Goal: Information Seeking & Learning: Check status

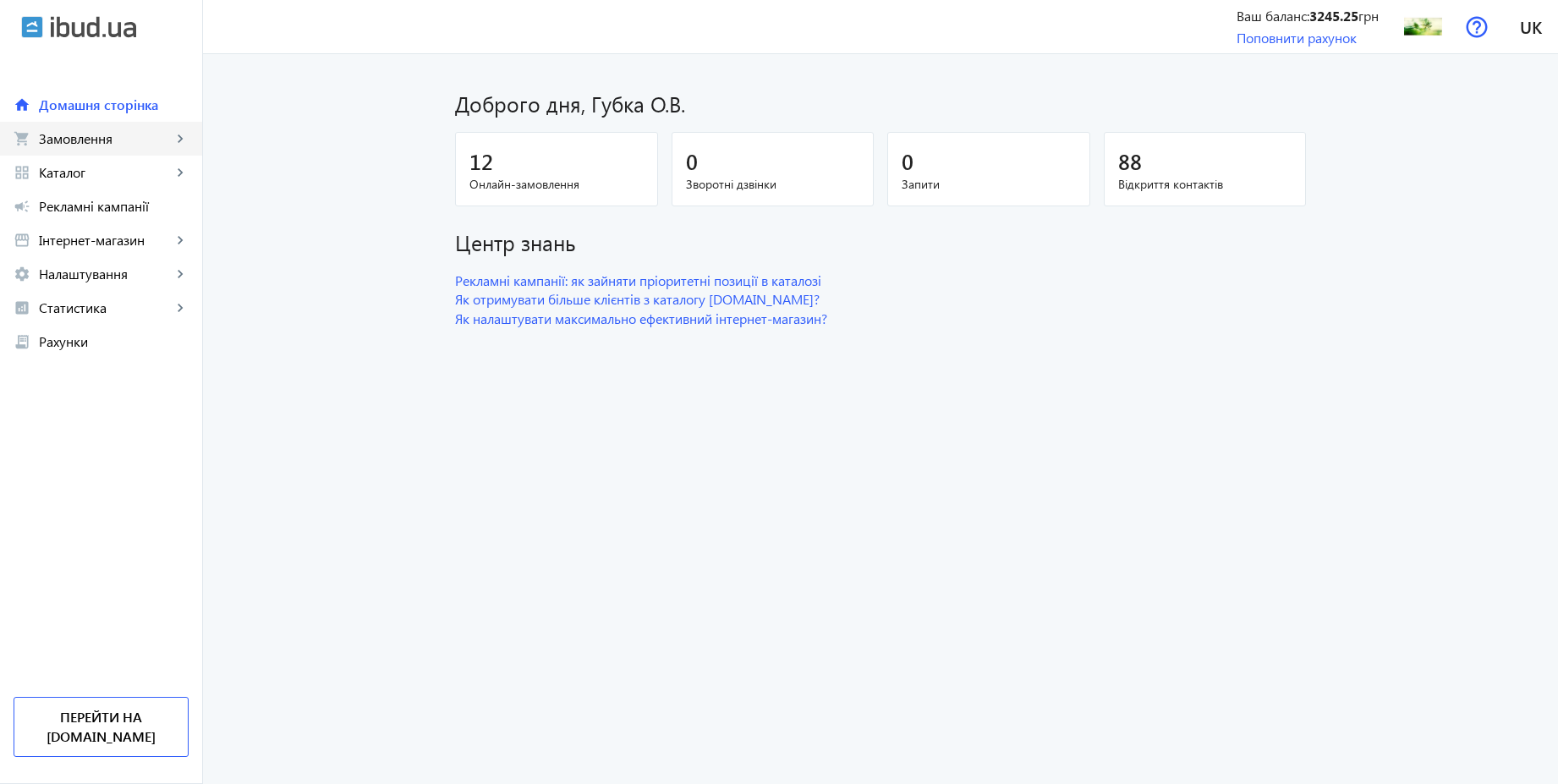
click at [99, 142] on span "Замовлення" at bounding box center [105, 138] width 133 height 17
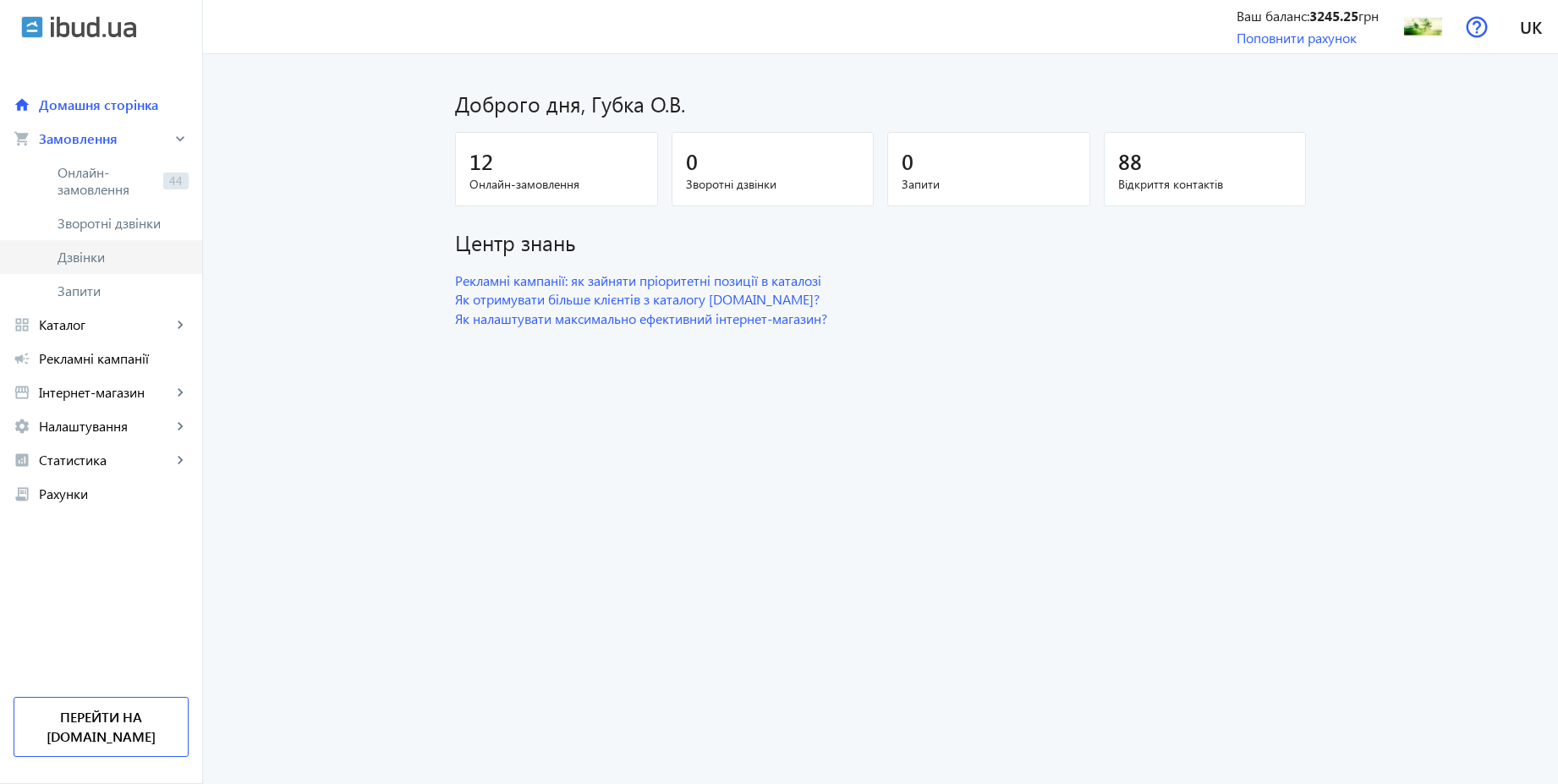
click at [93, 270] on link "Дзвінки" at bounding box center [101, 256] width 202 height 33
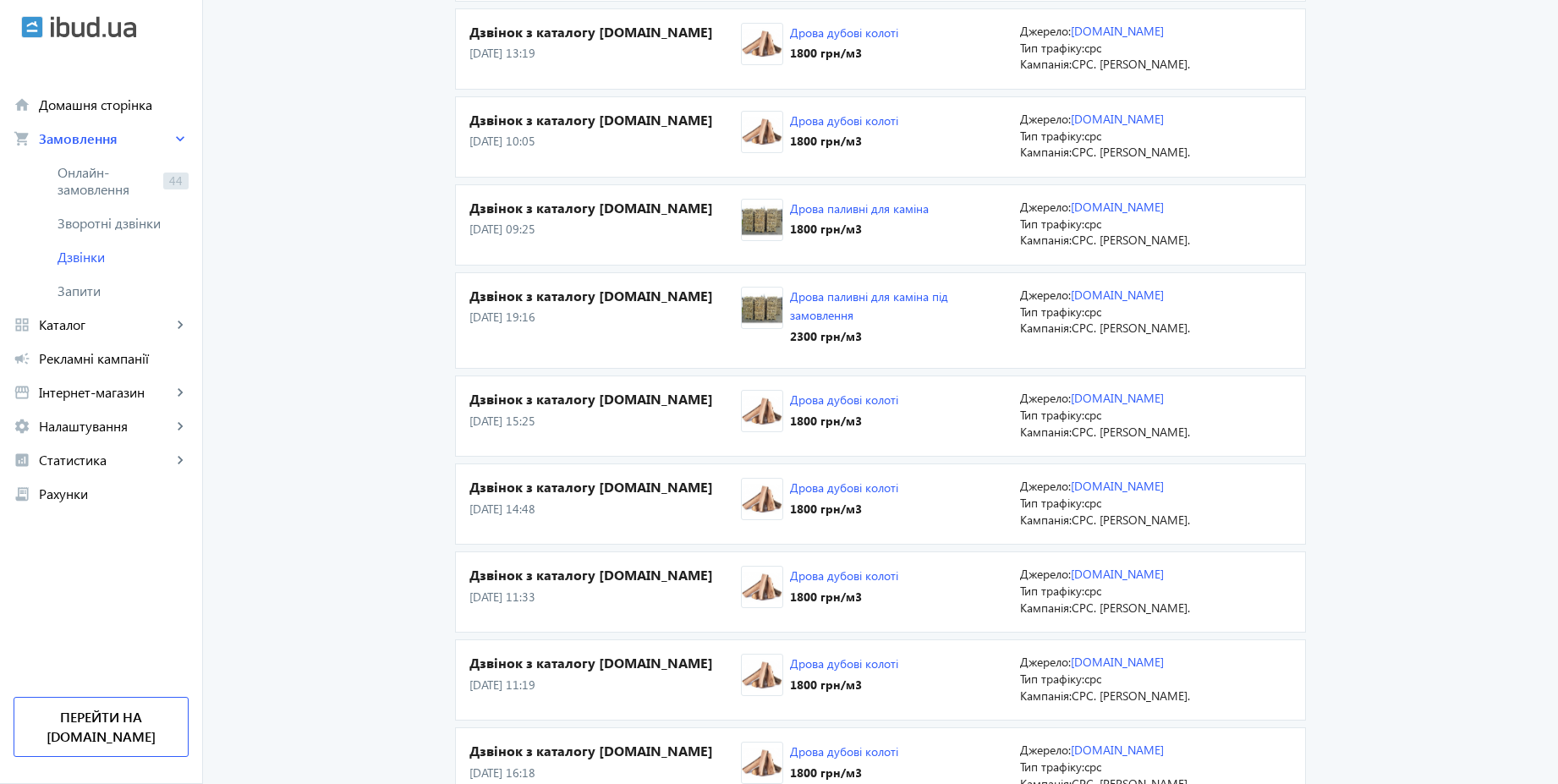
scroll to position [2108, 0]
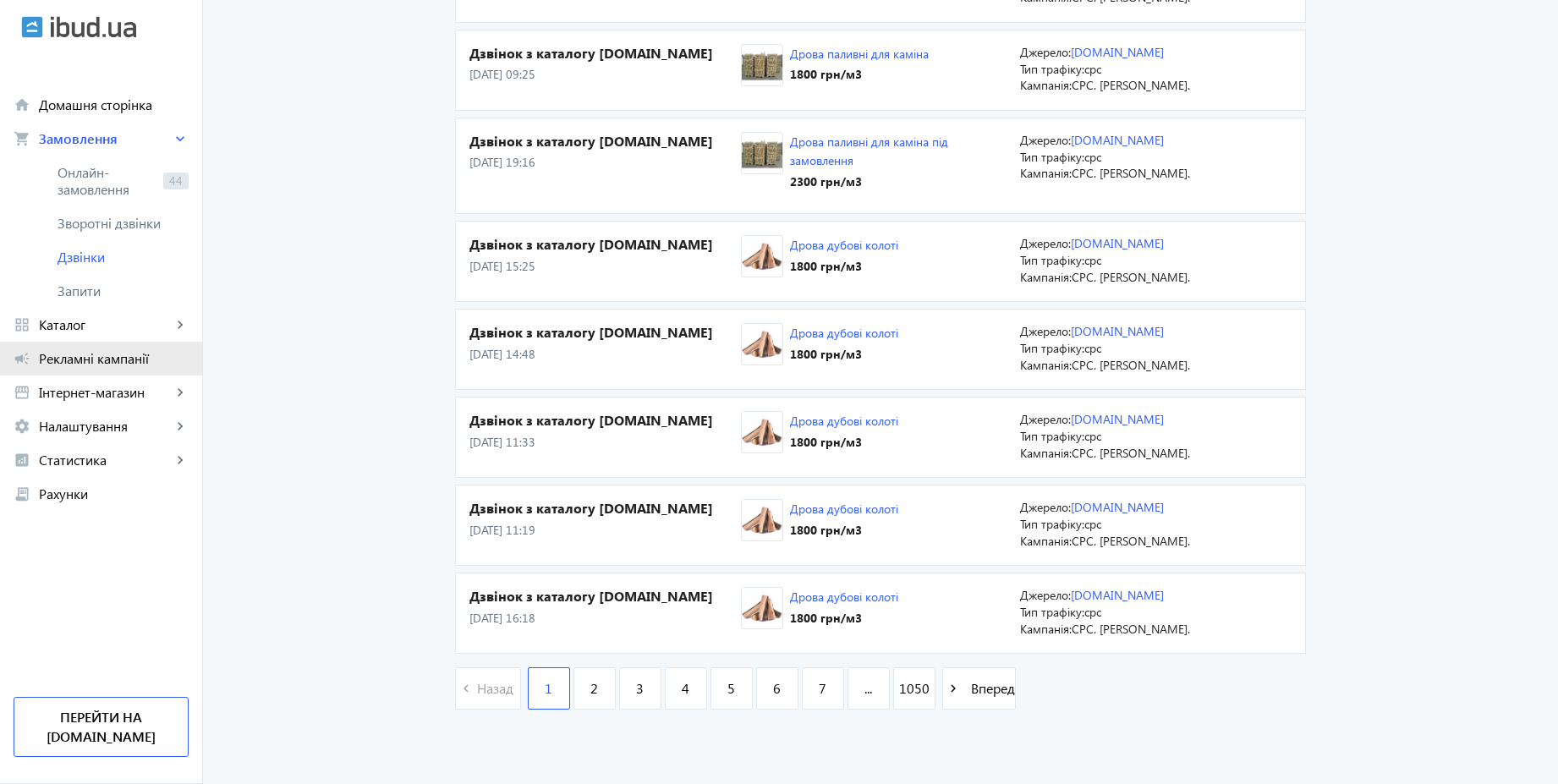
click at [128, 358] on span "Рекламні кампанії" at bounding box center [114, 358] width 150 height 17
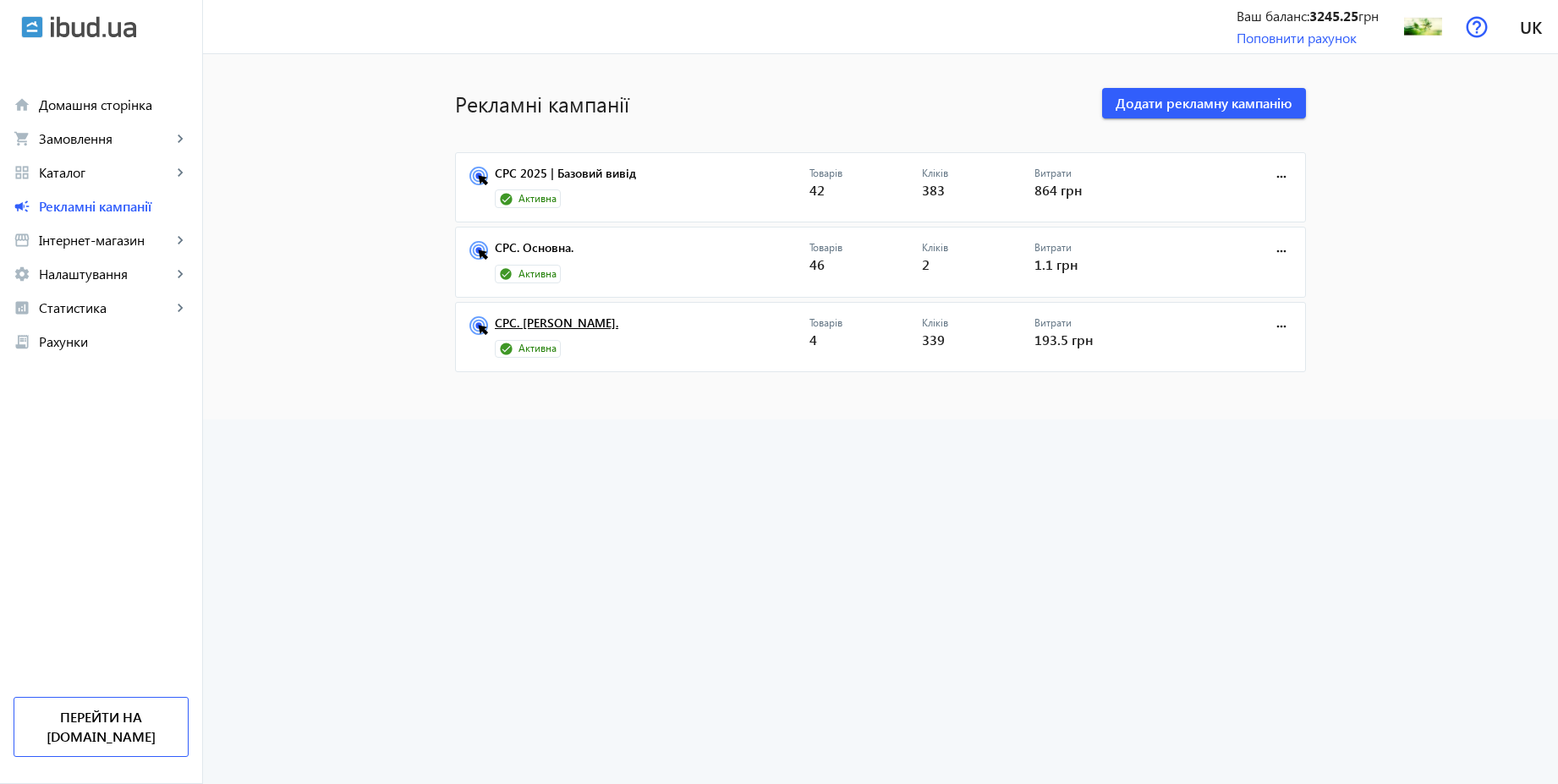
click at [552, 326] on link "CPC. [PERSON_NAME]." at bounding box center [652, 328] width 315 height 23
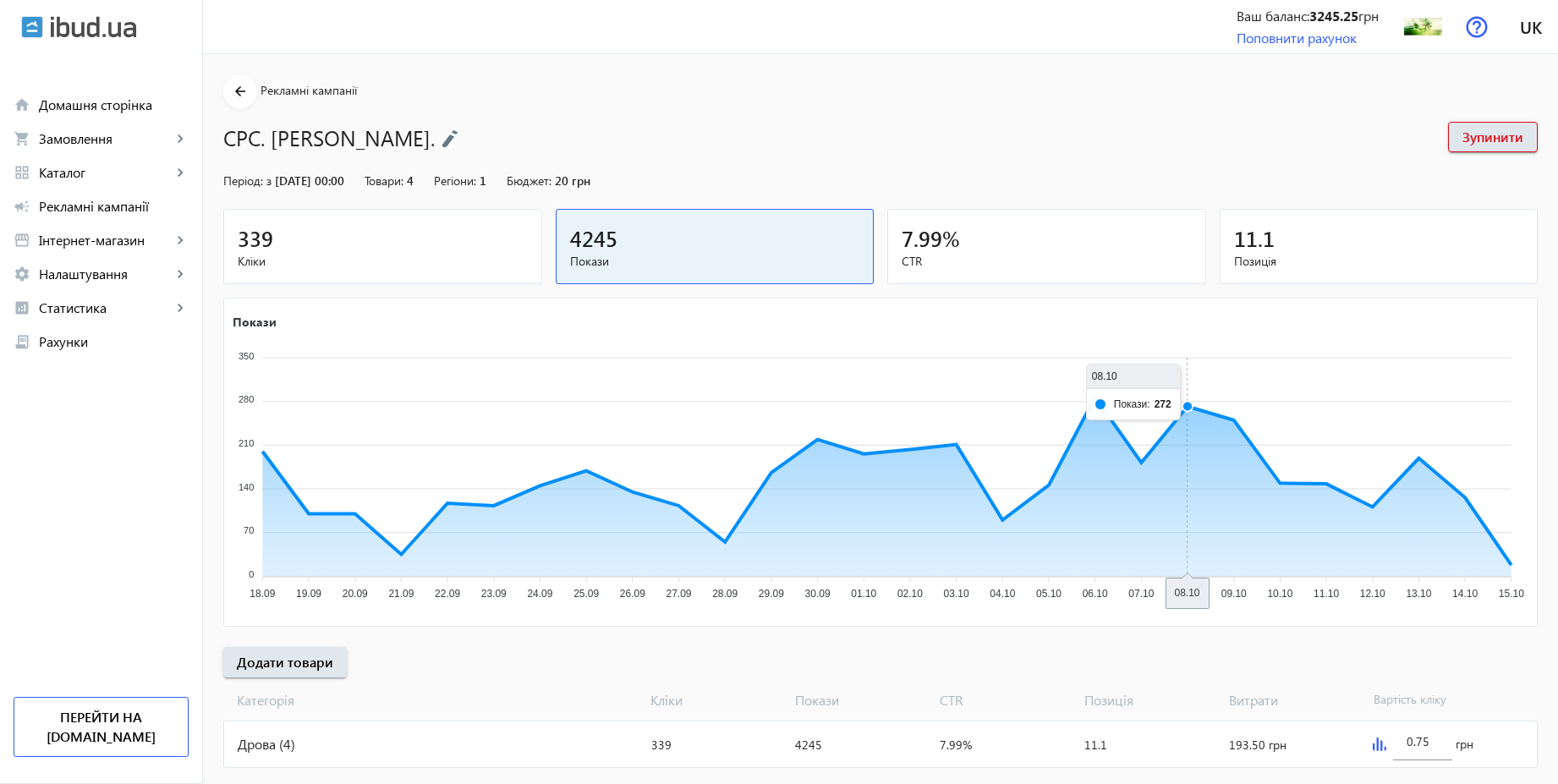
scroll to position [34, 0]
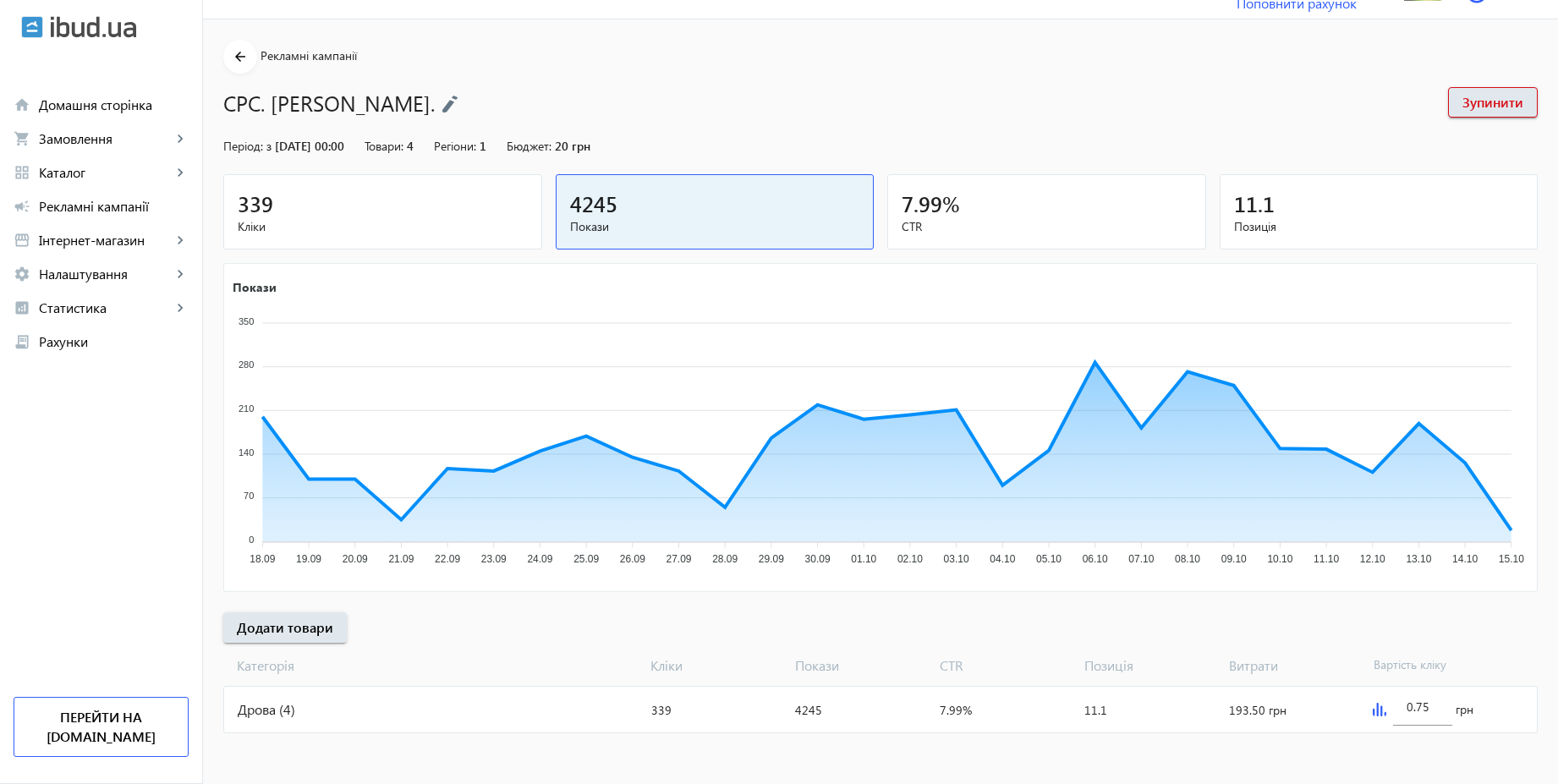
click at [342, 177] on mat-card "339 Кліки" at bounding box center [382, 211] width 319 height 75
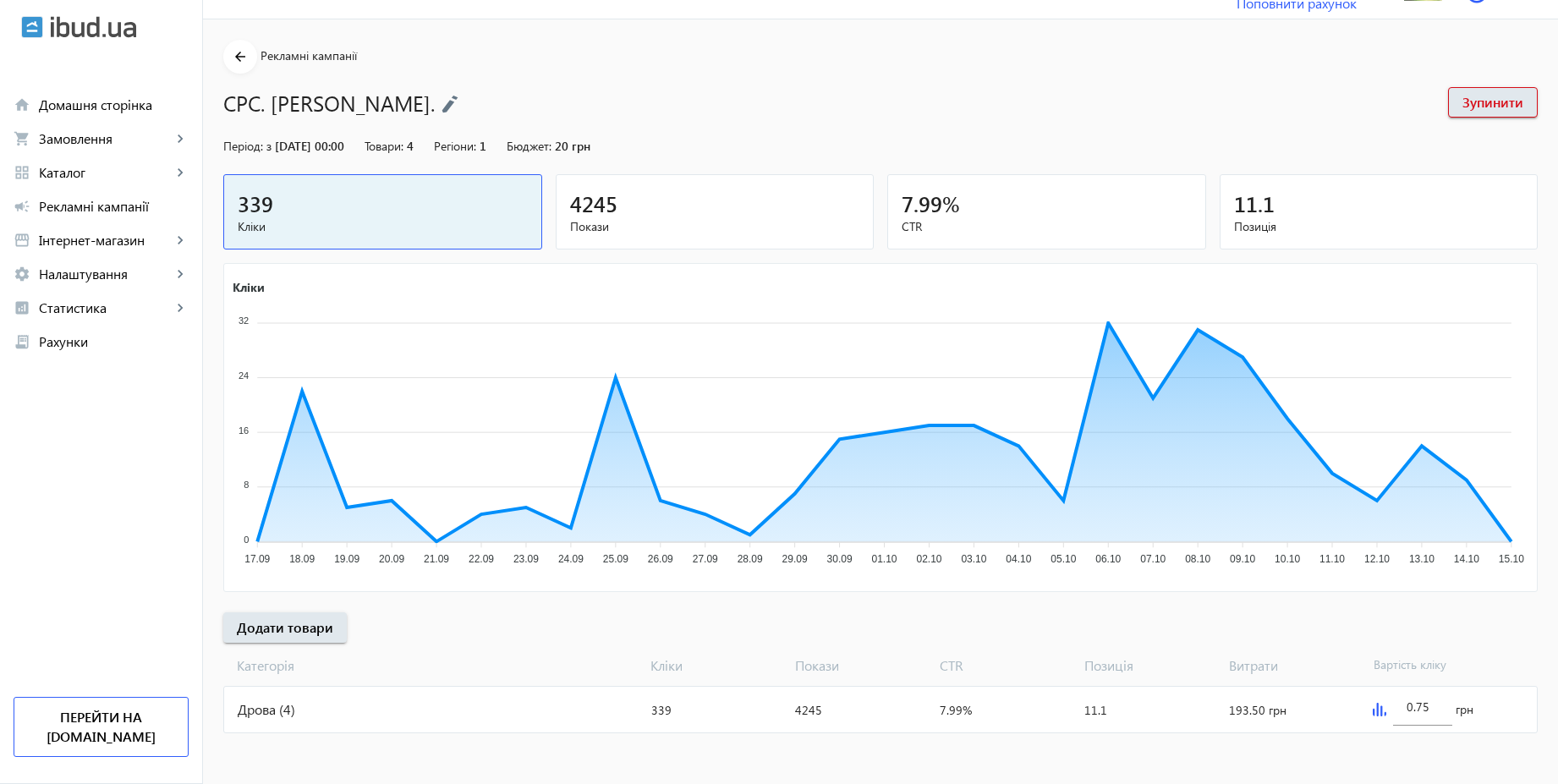
click at [308, 721] on div "Дрова (4)" at bounding box center [434, 709] width 421 height 46
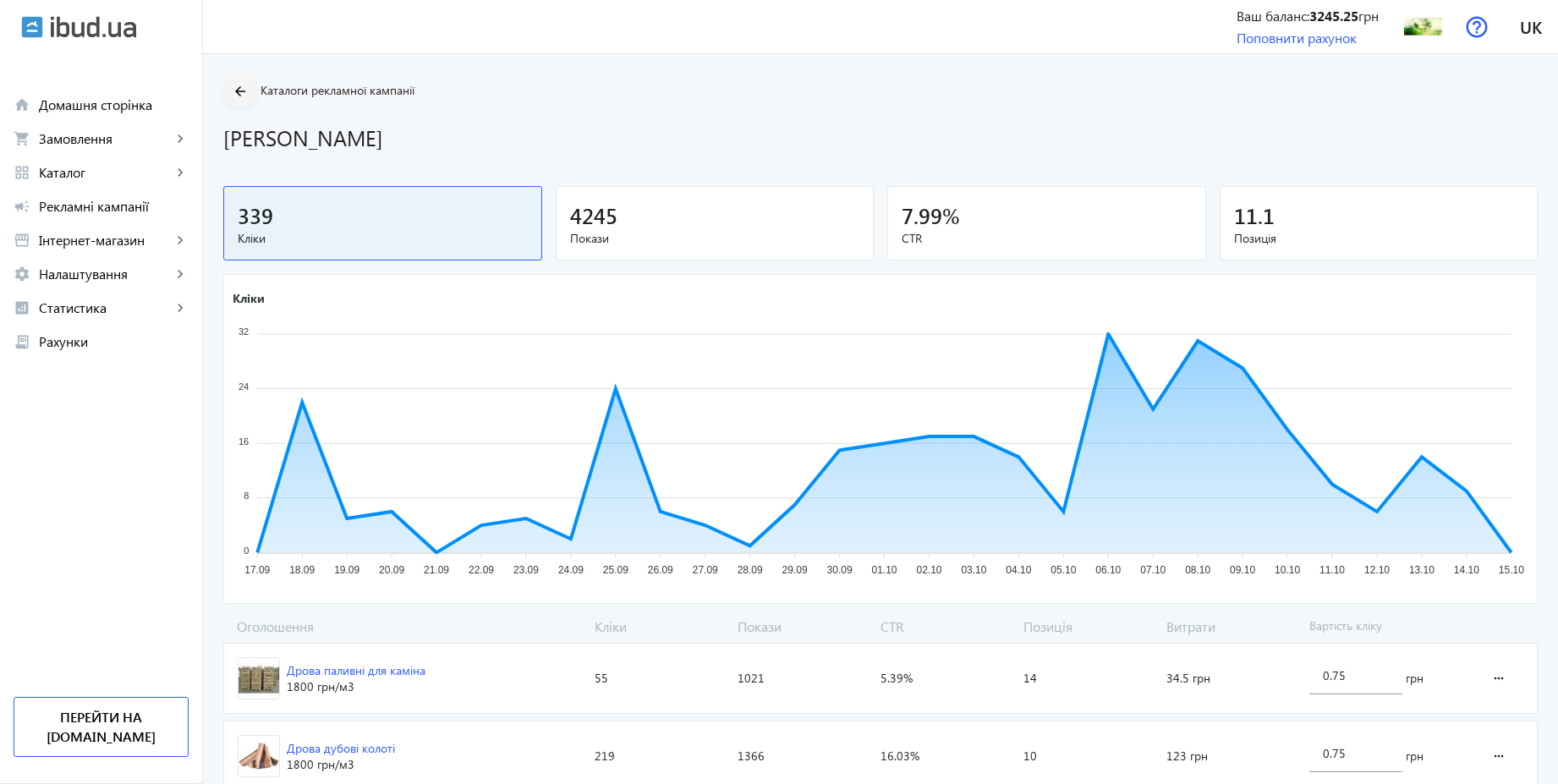
click at [236, 102] on span at bounding box center [239, 91] width 33 height 41
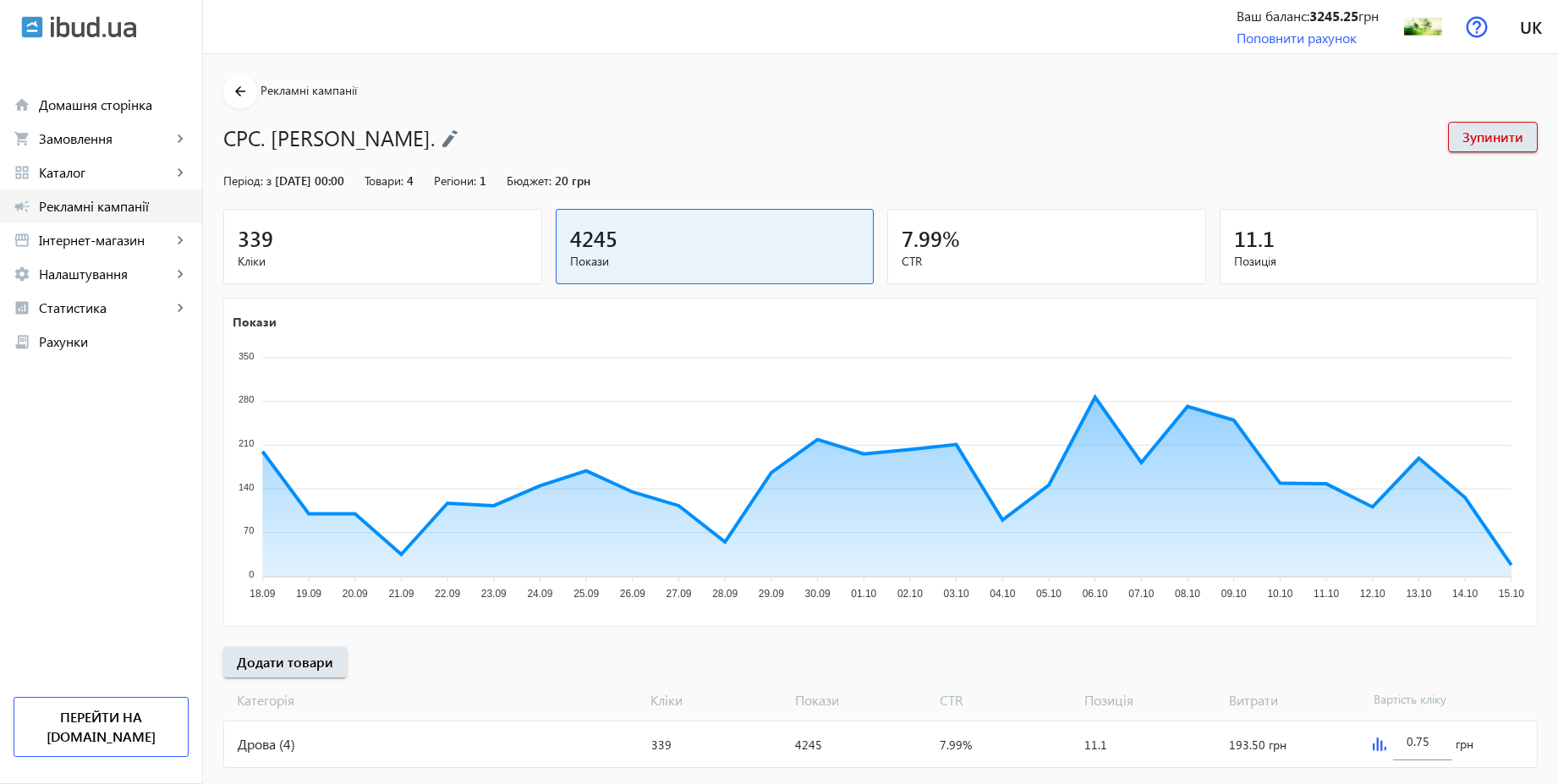
click at [112, 200] on span "Рекламні кампанії" at bounding box center [114, 206] width 150 height 17
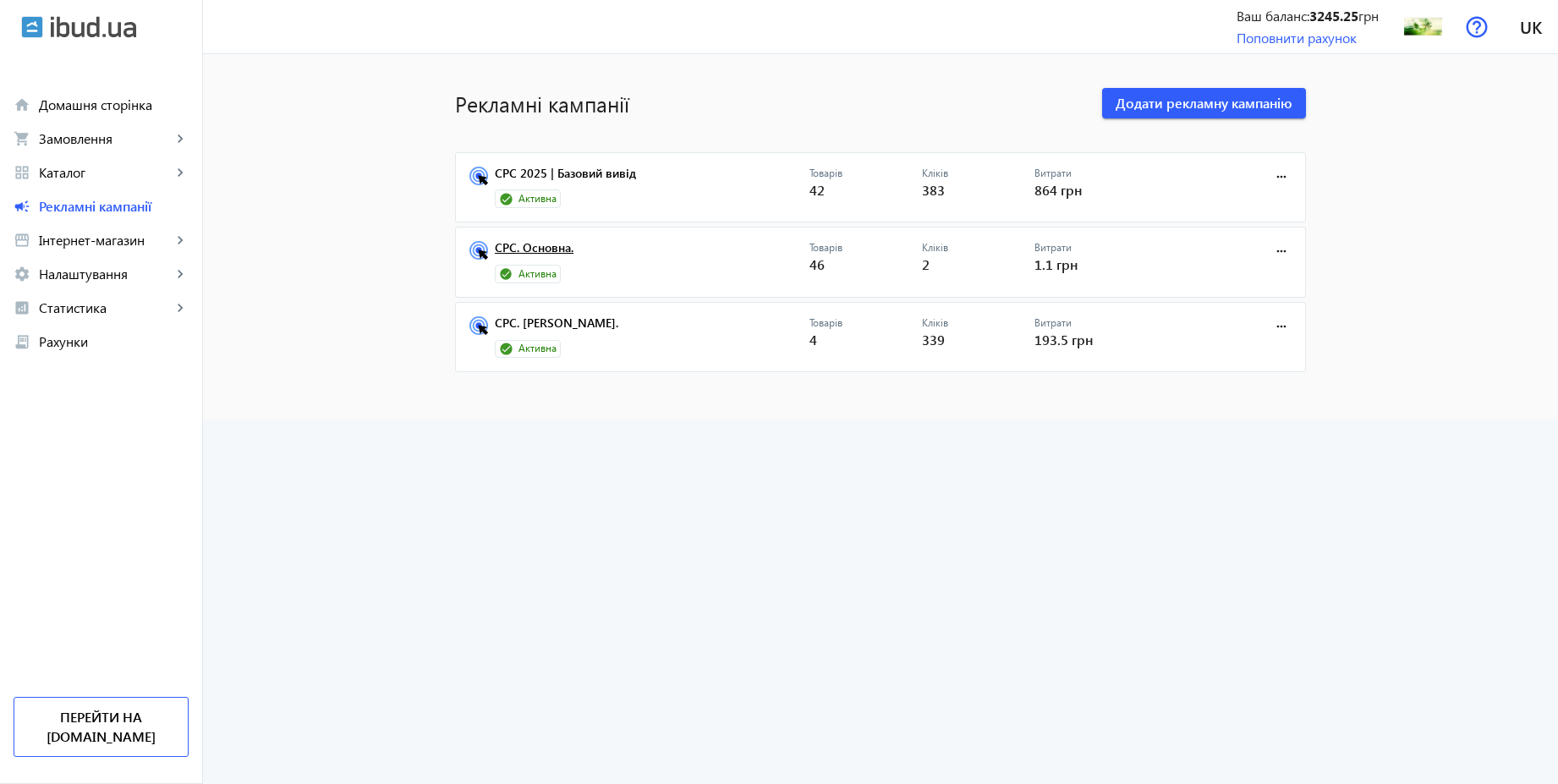
click at [549, 249] on link "CPC. Основна." at bounding box center [652, 253] width 315 height 23
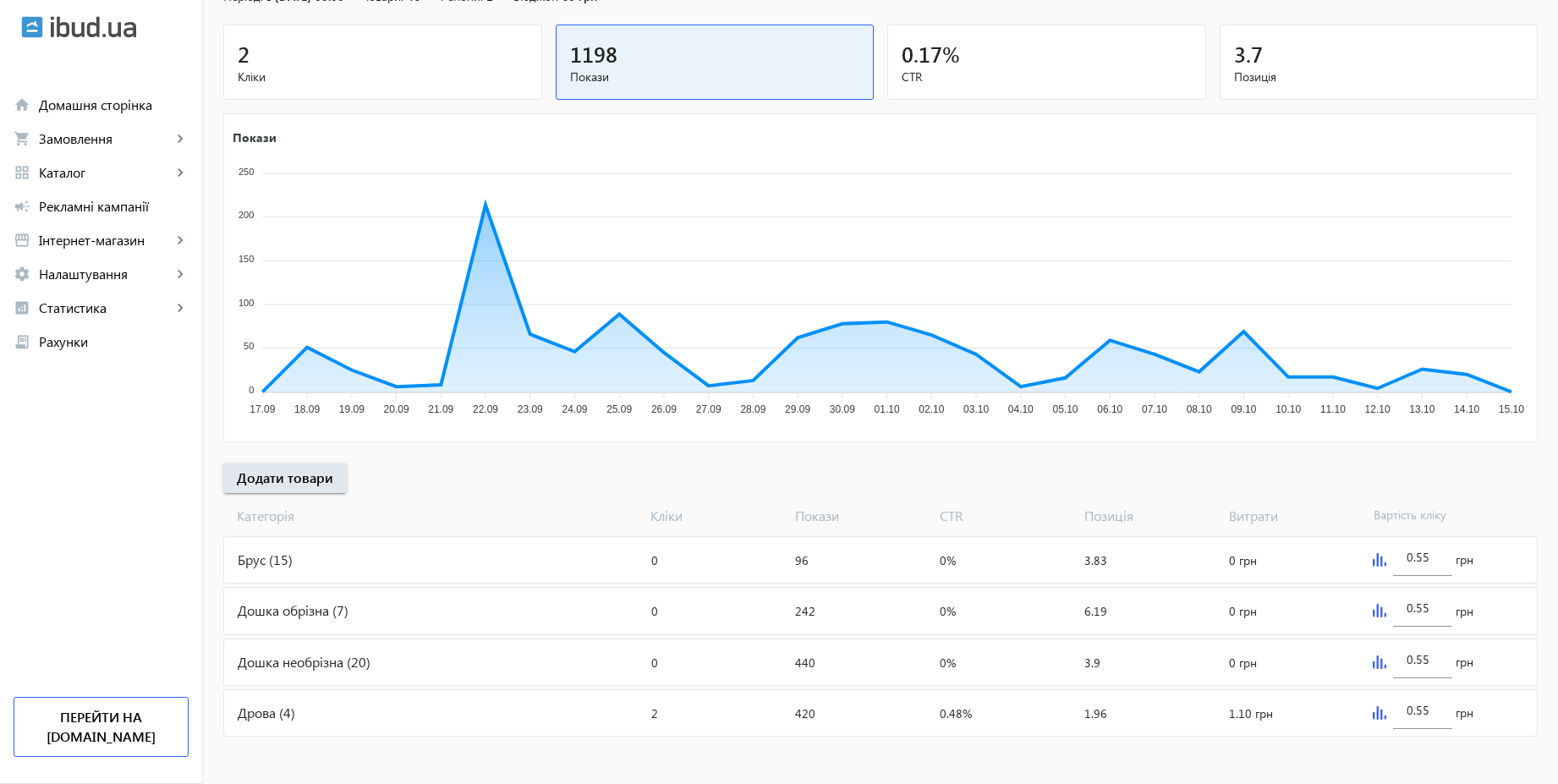
scroll to position [188, 0]
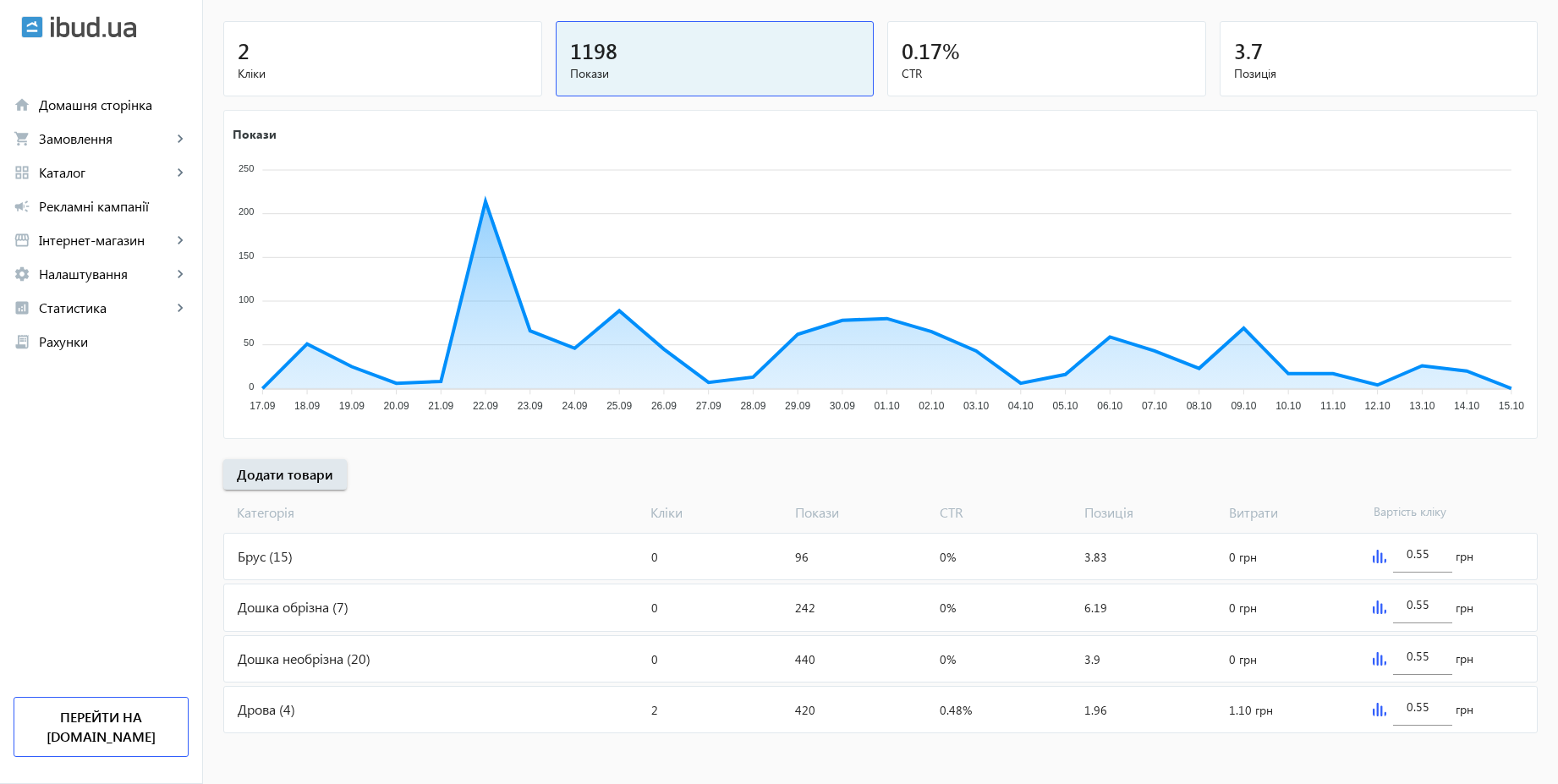
click at [334, 707] on div "Дрова (4)" at bounding box center [434, 709] width 421 height 46
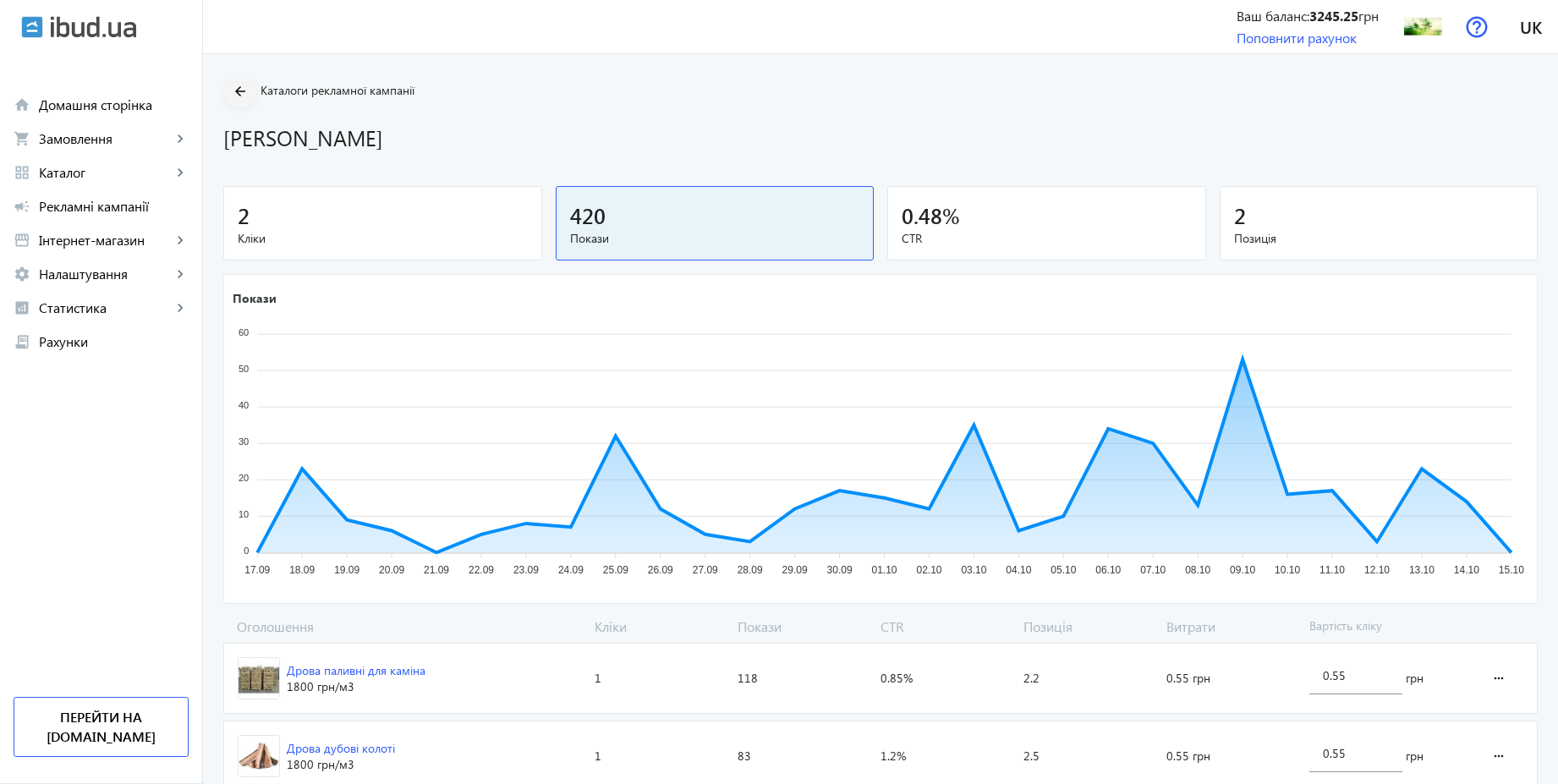
click at [230, 85] on mat-icon "arrow_back" at bounding box center [240, 91] width 21 height 21
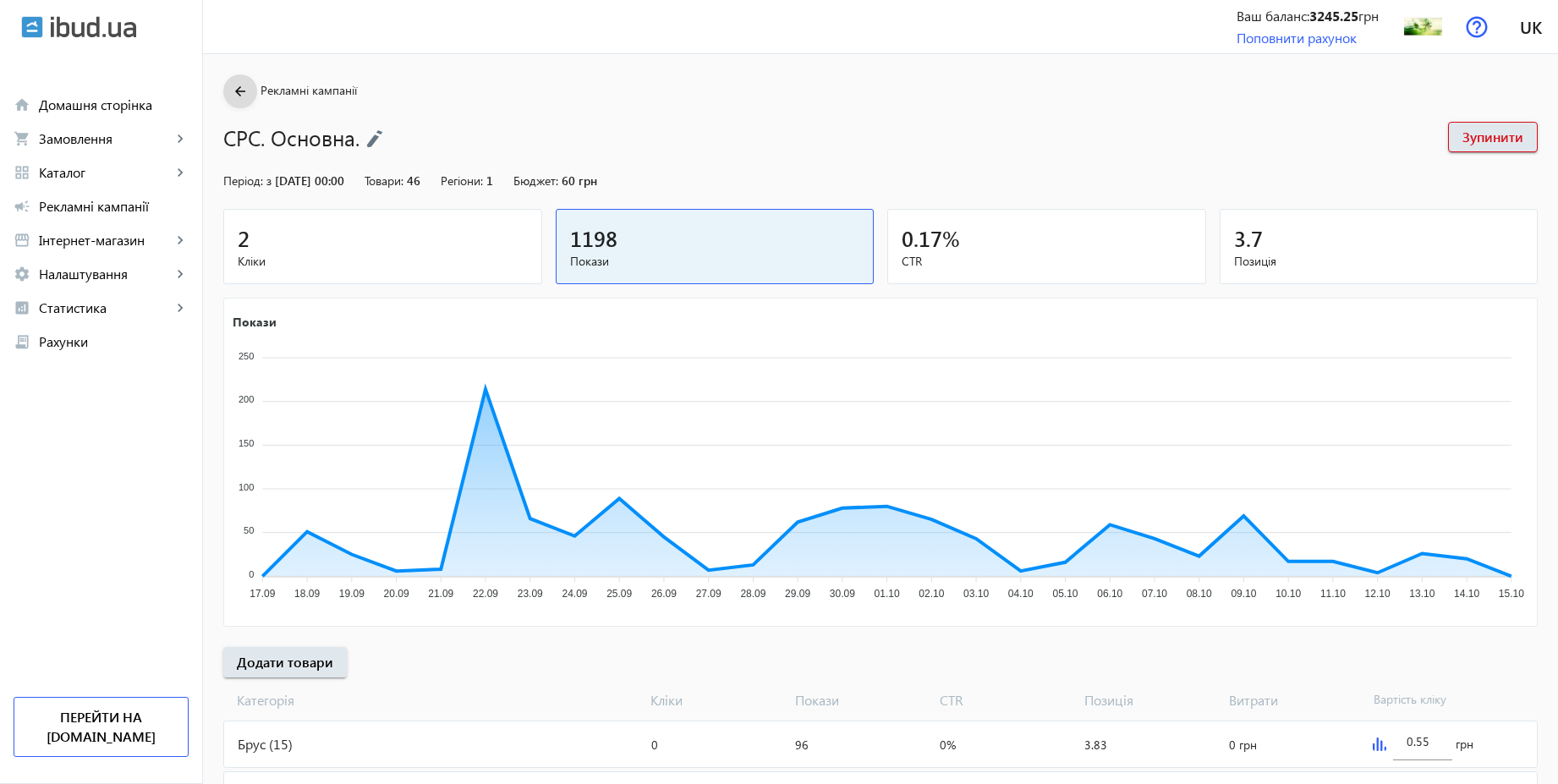
click at [230, 81] on mat-icon "arrow_back" at bounding box center [240, 91] width 21 height 21
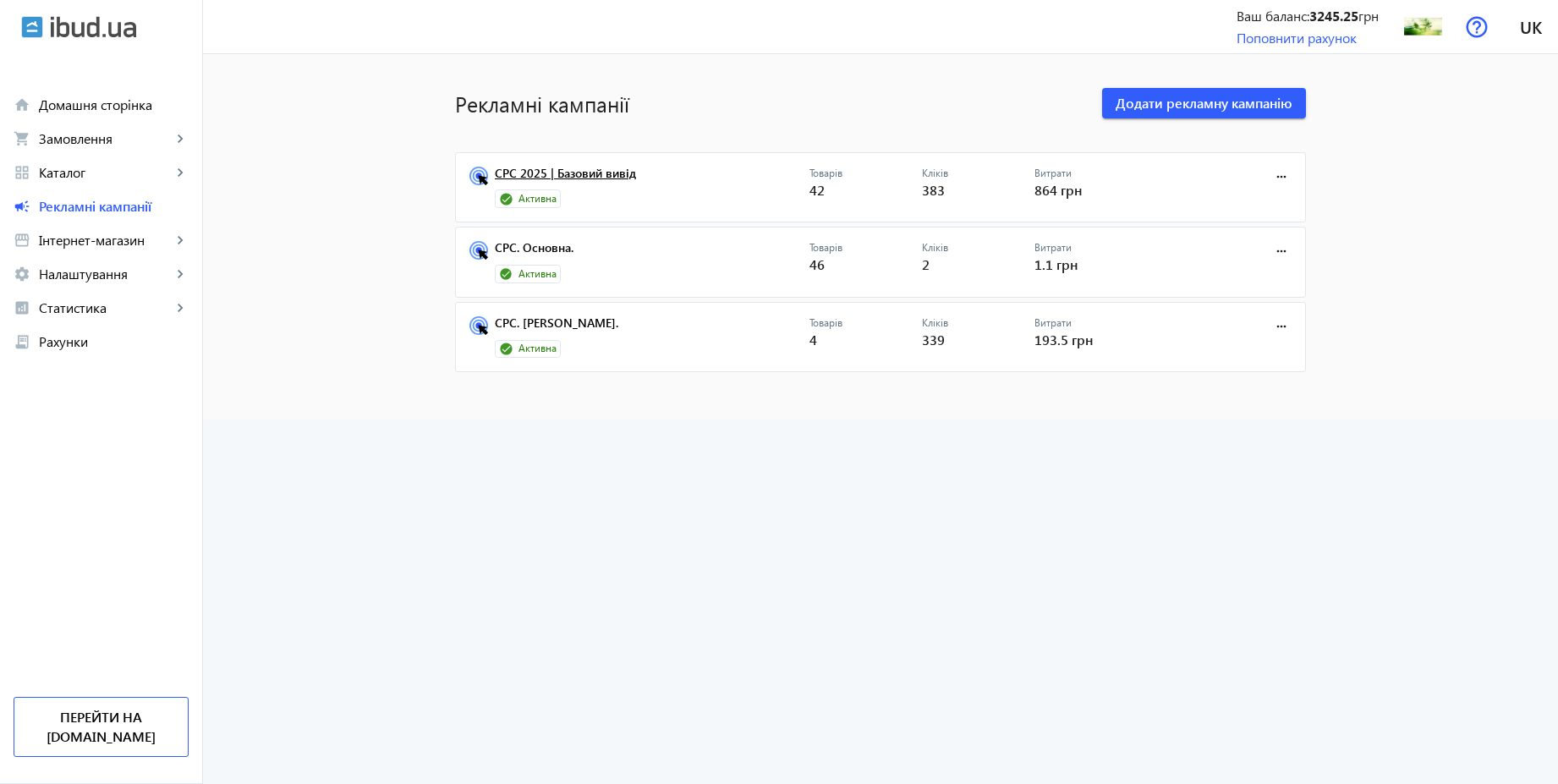
click at [553, 172] on link "CPC 2025 | Базовий вивід" at bounding box center [652, 179] width 315 height 23
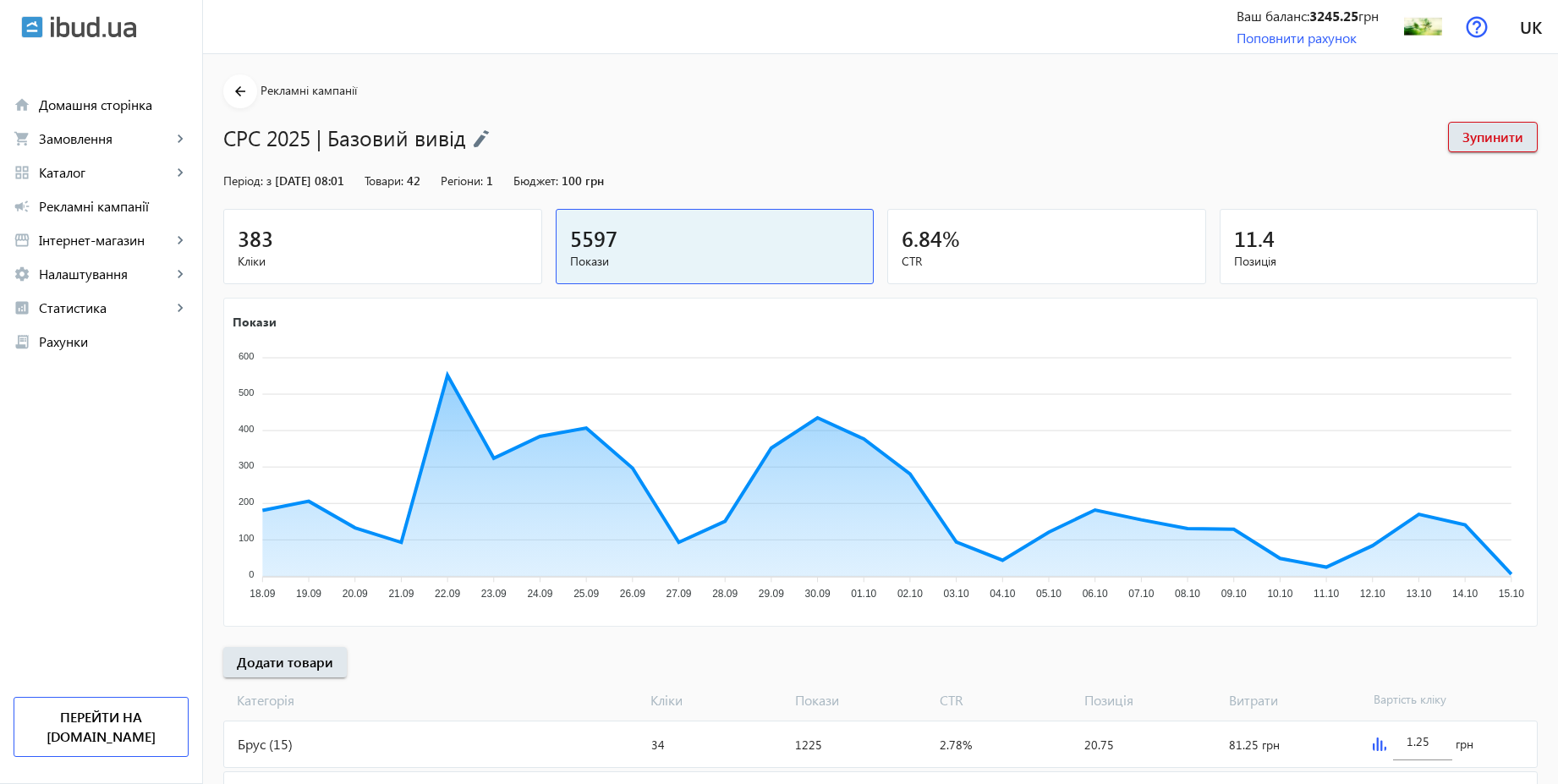
click at [392, 251] on div "383" at bounding box center [382, 237] width 290 height 30
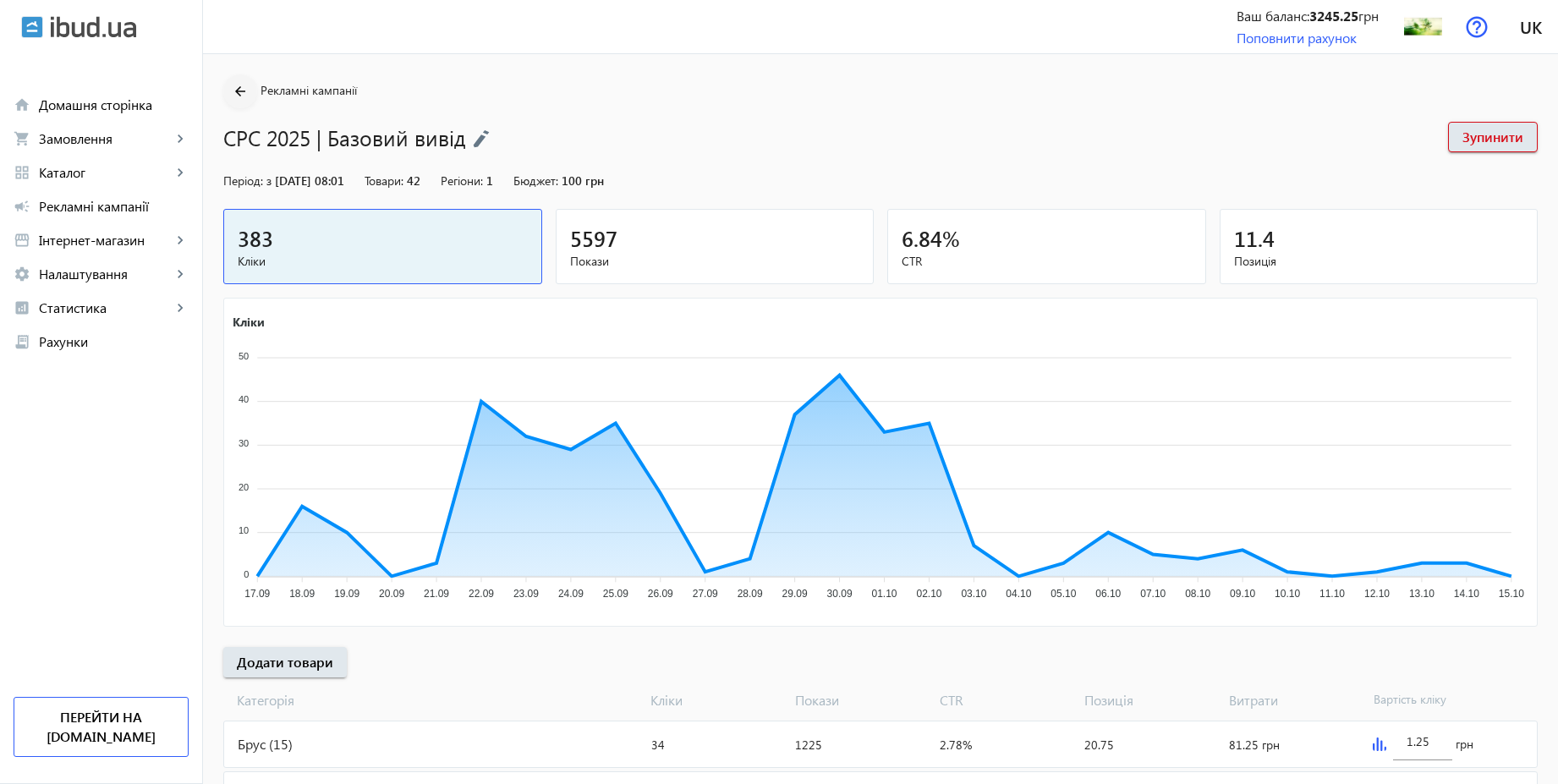
click at [238, 86] on mat-icon "arrow_back" at bounding box center [240, 91] width 21 height 21
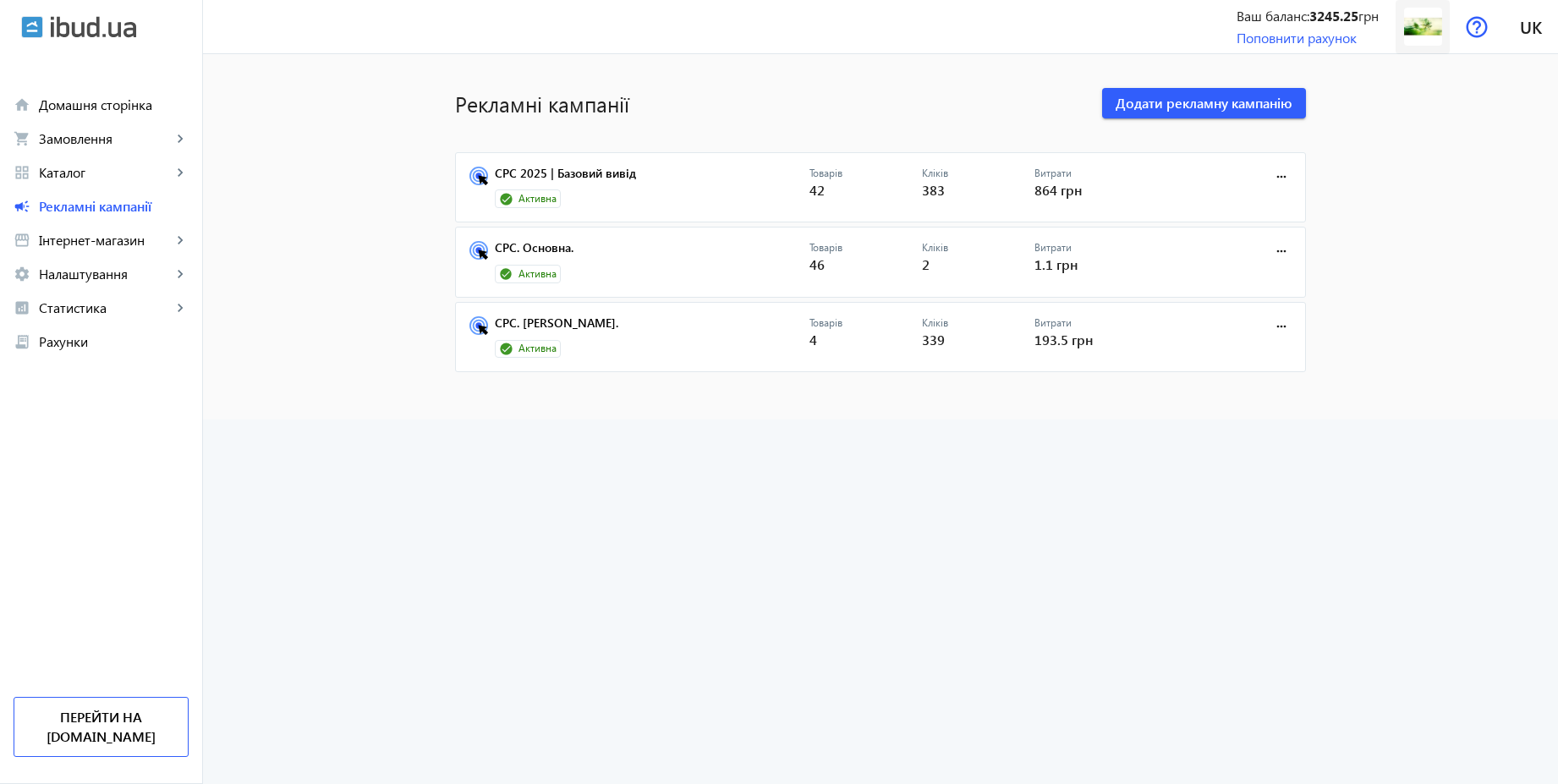
click at [1416, 32] on img at bounding box center [1424, 26] width 38 height 38
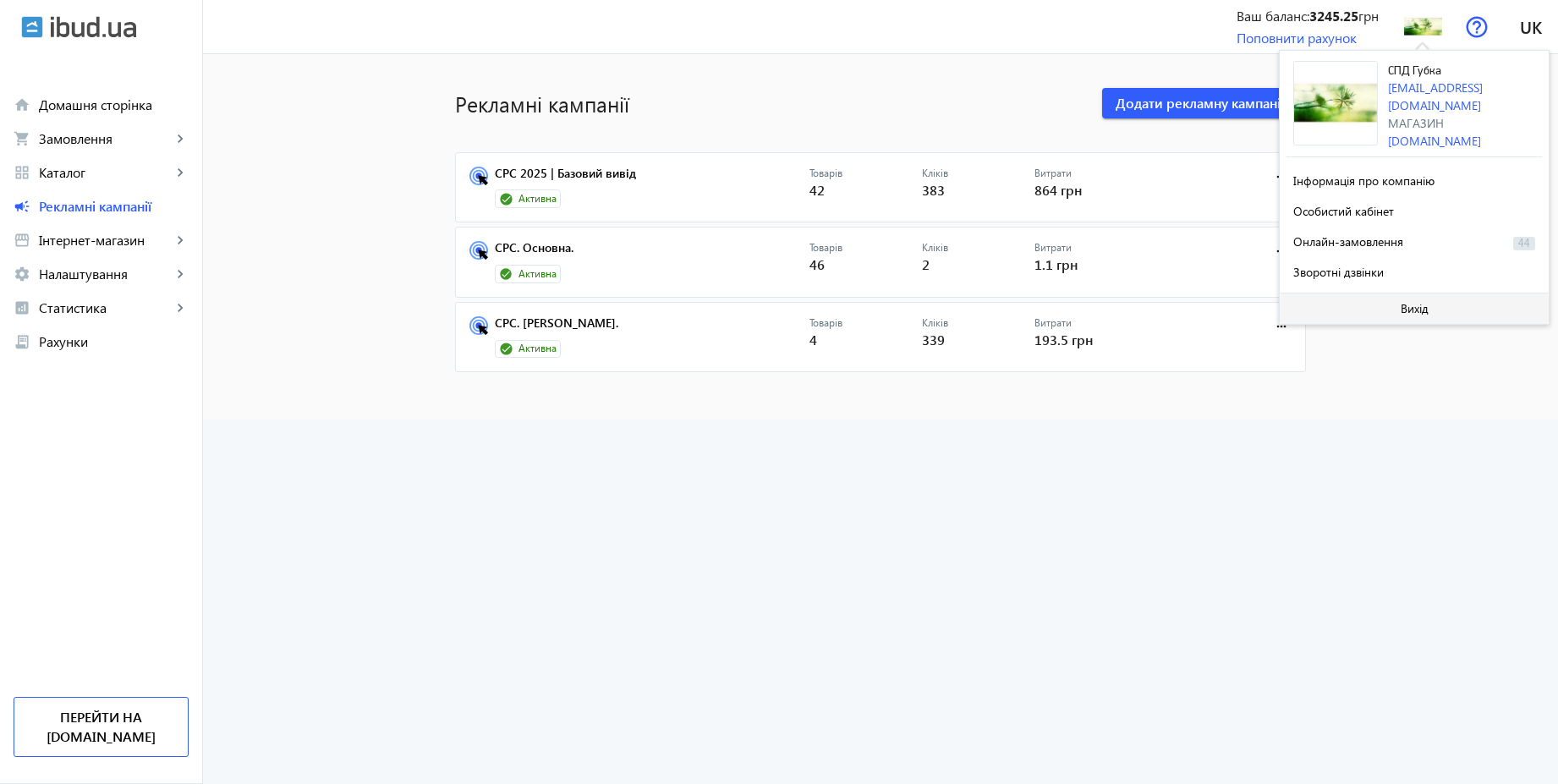
click at [1415, 307] on span "Вихід" at bounding box center [1414, 309] width 28 height 14
